Goal: Check status

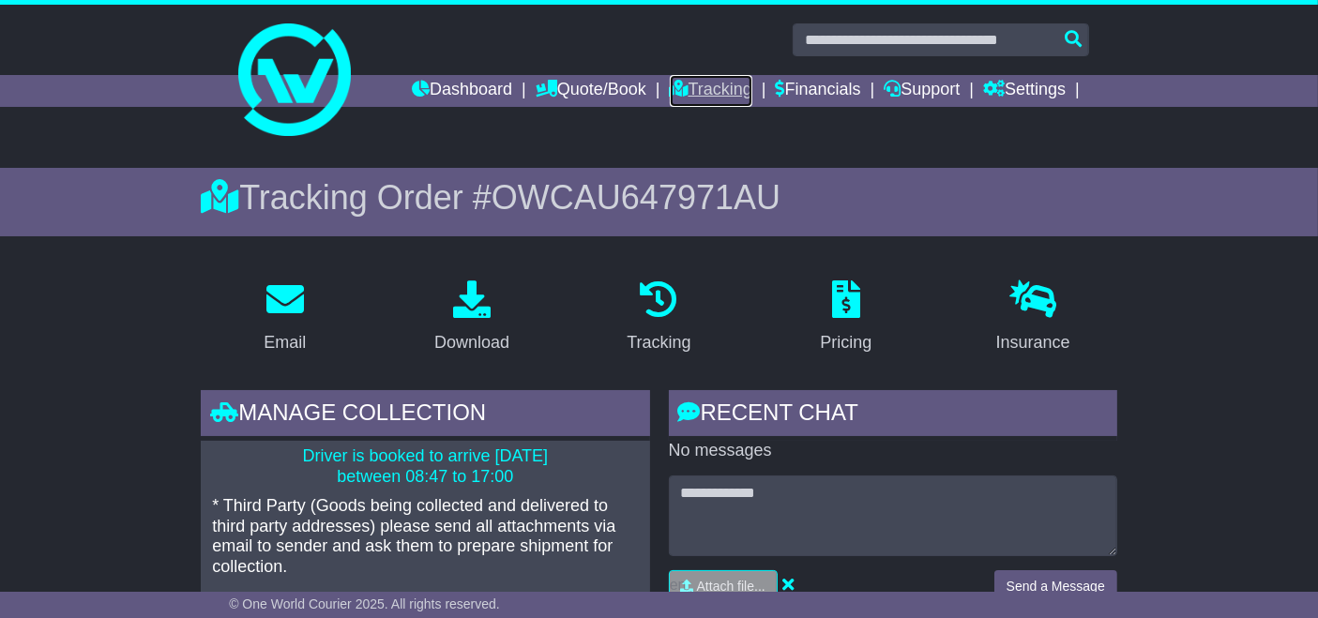
click at [709, 100] on link "Tracking" at bounding box center [711, 91] width 83 height 32
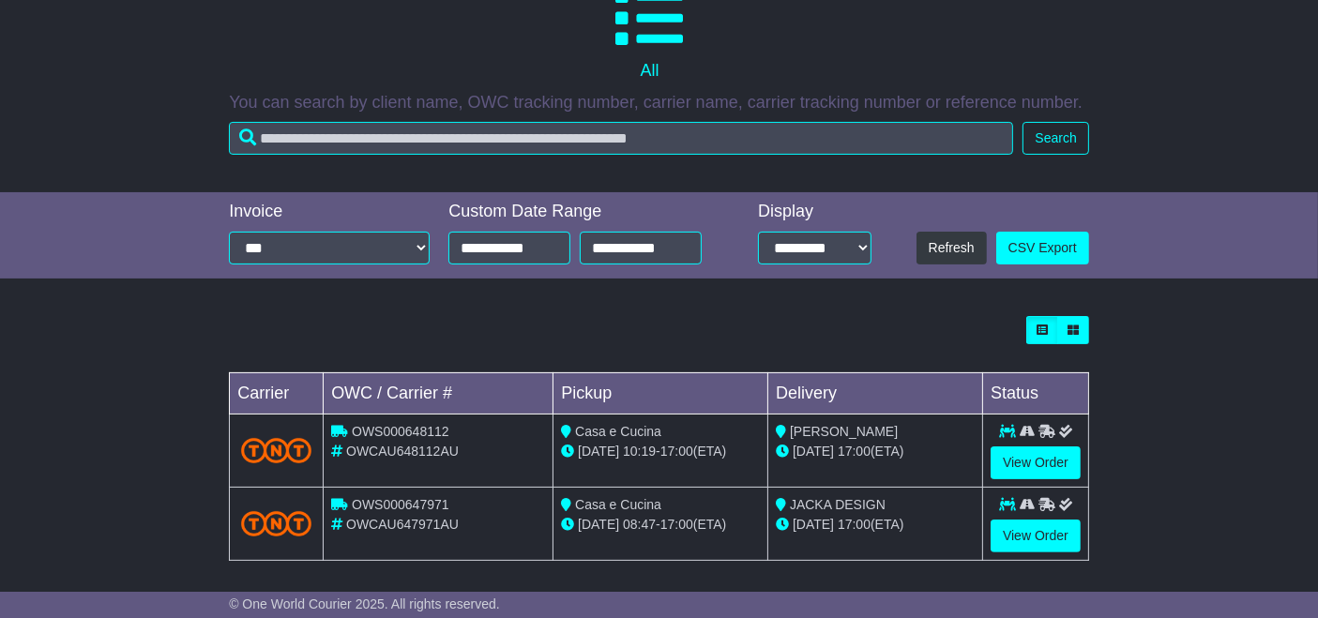
scroll to position [351, 0]
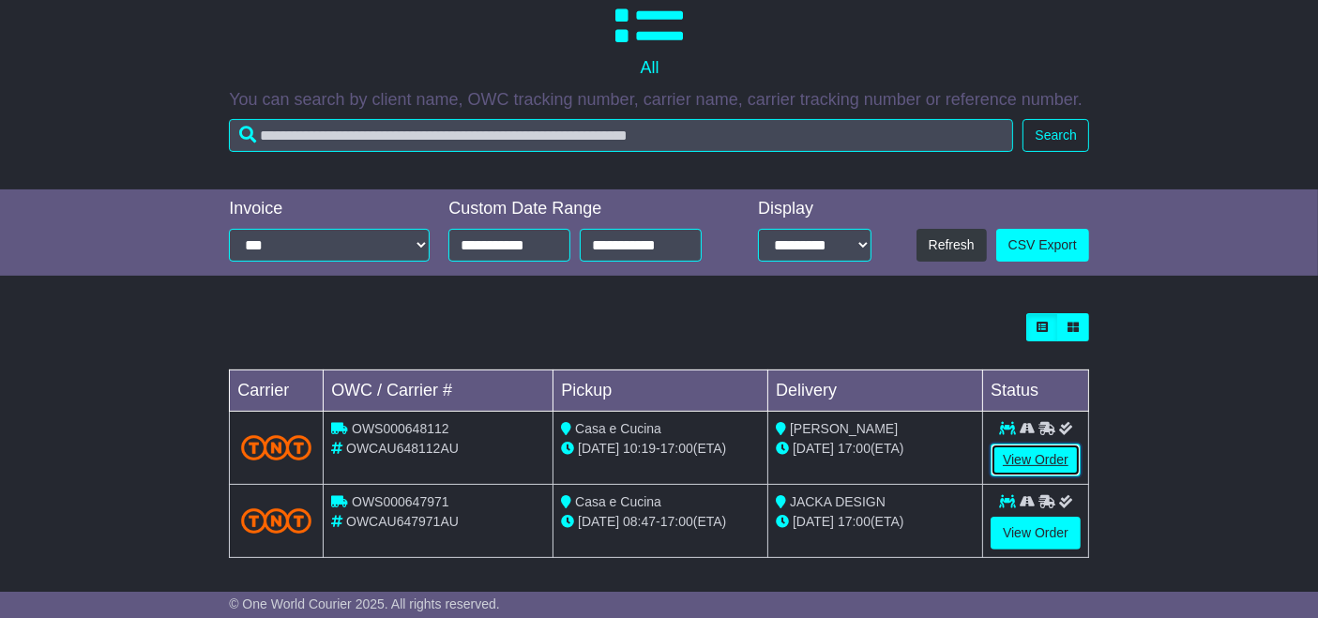
click at [1044, 466] on link "View Order" at bounding box center [1036, 460] width 90 height 33
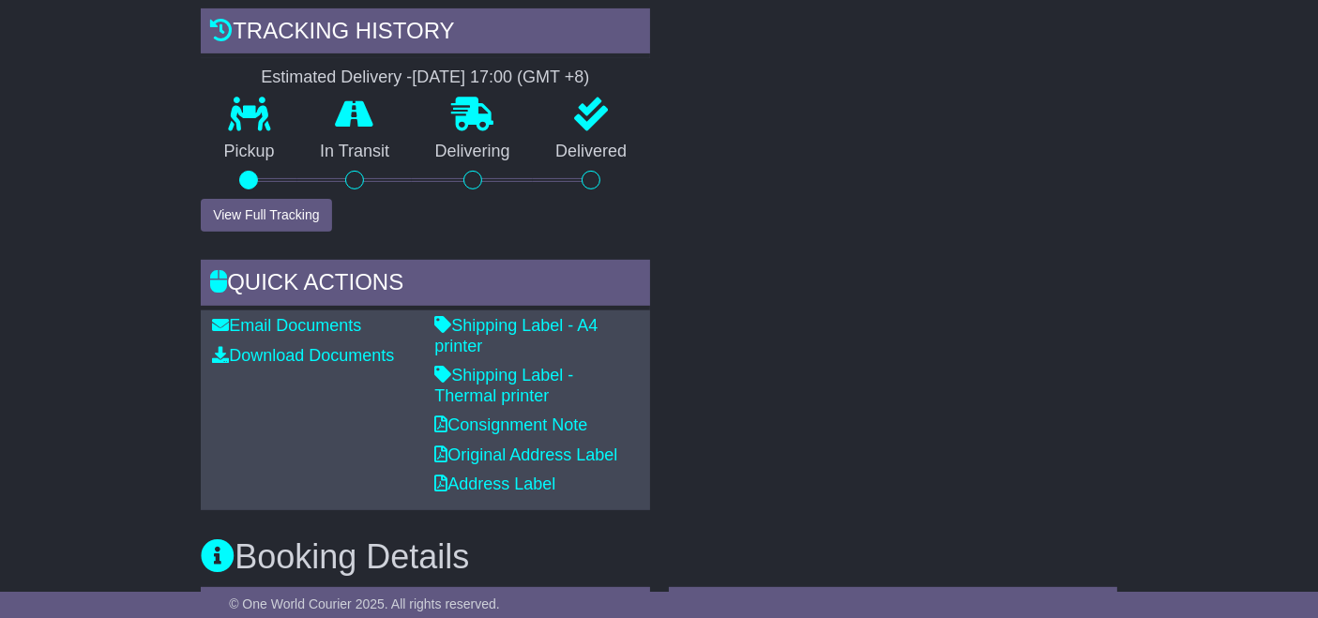
scroll to position [643, 0]
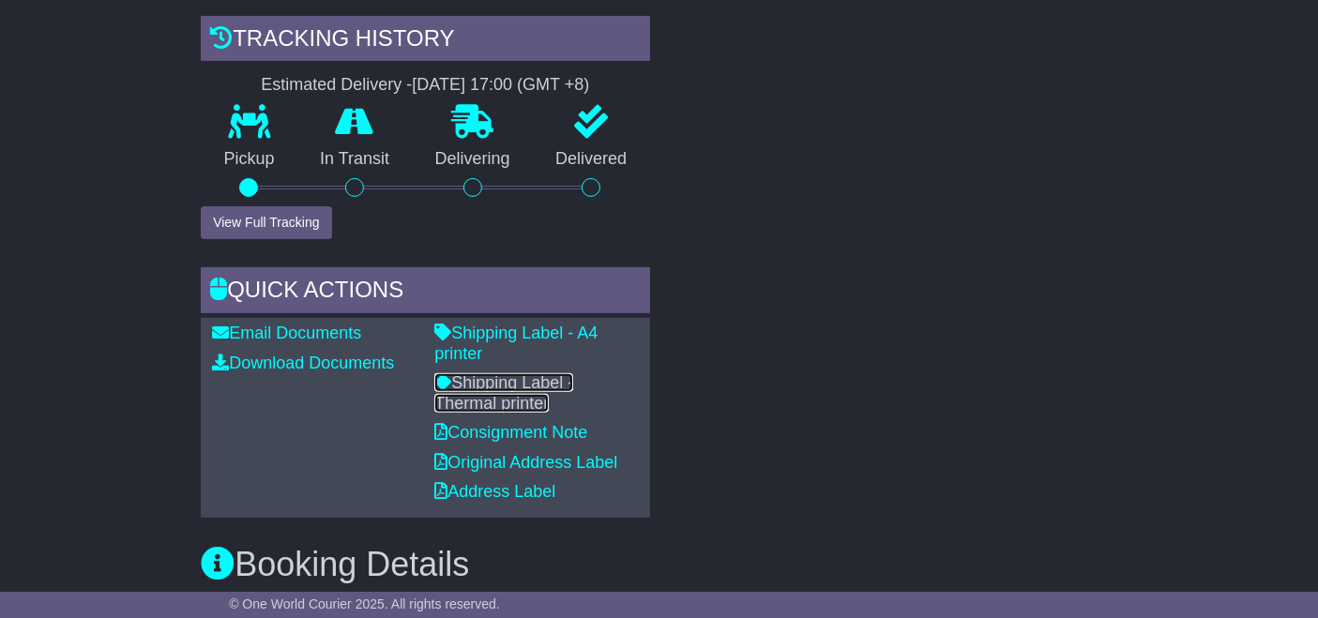
click at [533, 373] on link "Shipping Label - Thermal printer" at bounding box center [503, 392] width 139 height 39
